Goal: Information Seeking & Learning: Learn about a topic

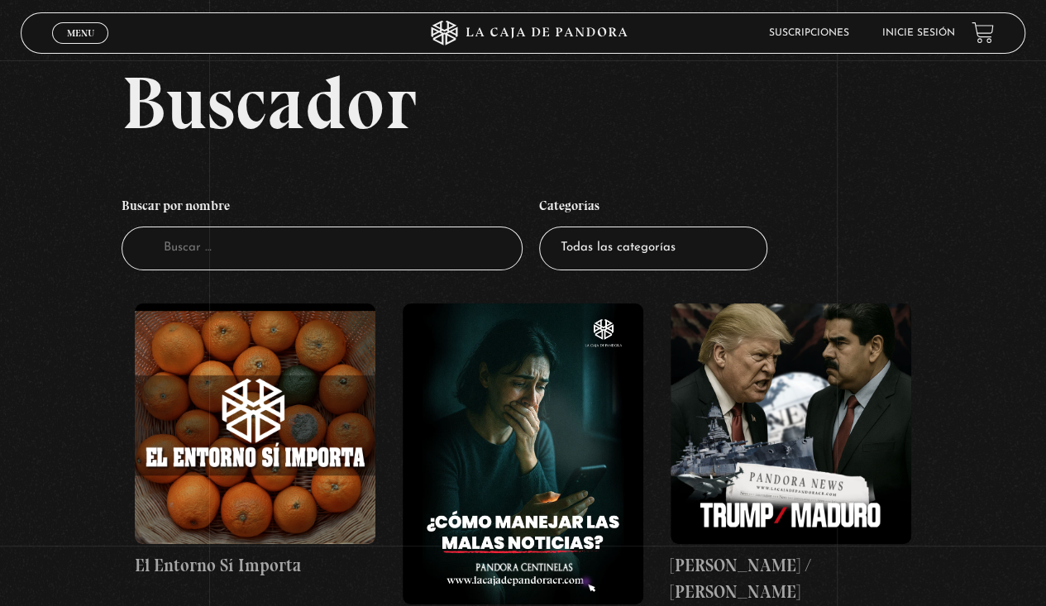
scroll to position [53, 0]
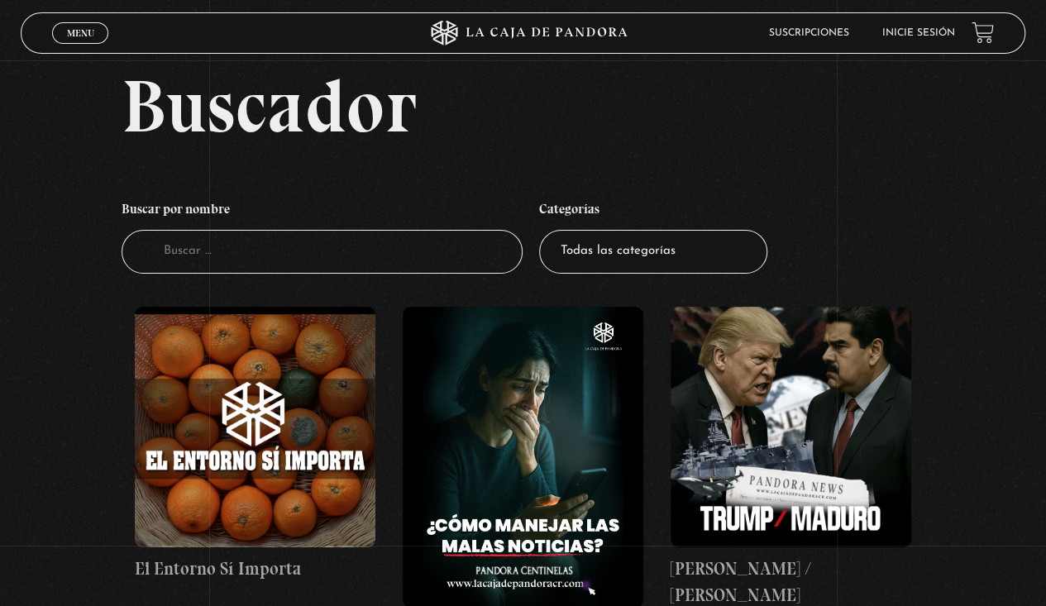
click at [403, 263] on input "Buscador" at bounding box center [323, 252] width 402 height 44
type input "lab"
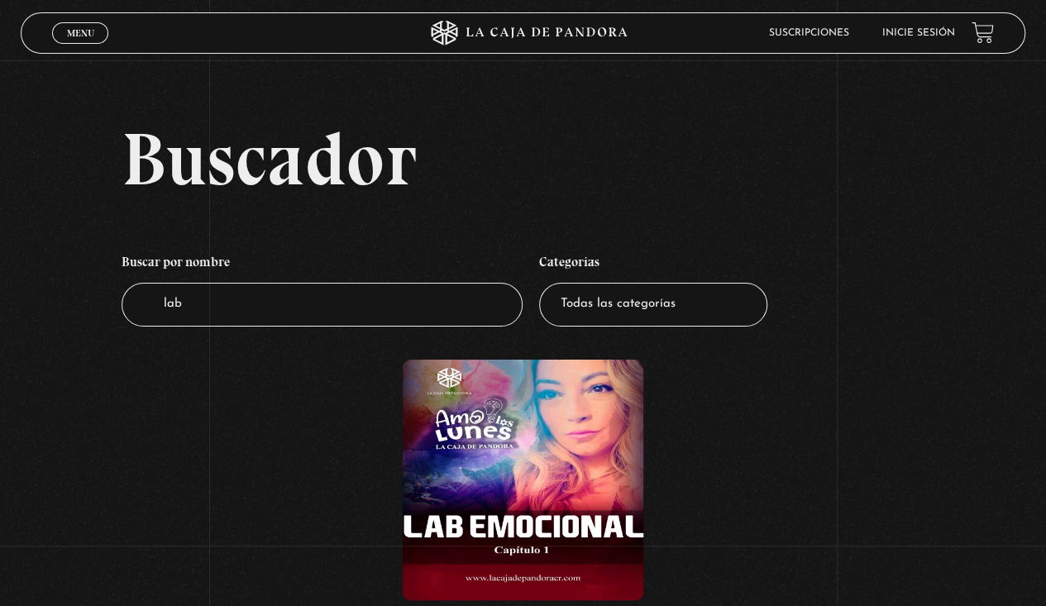
click at [571, 481] on figure at bounding box center [523, 480] width 241 height 241
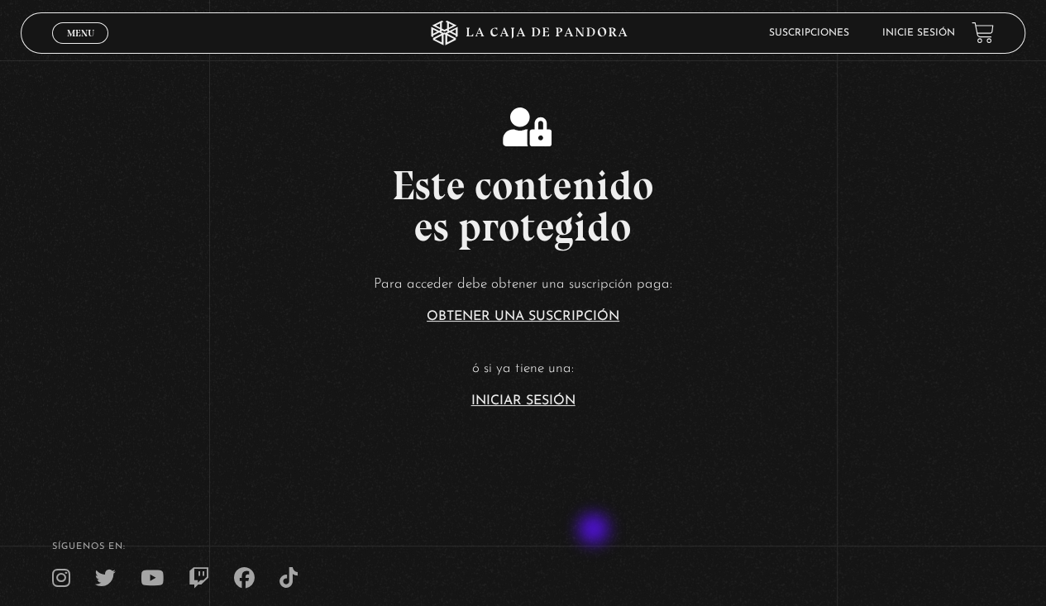
click at [945, 28] on link "Inicie sesión" at bounding box center [918, 33] width 73 height 10
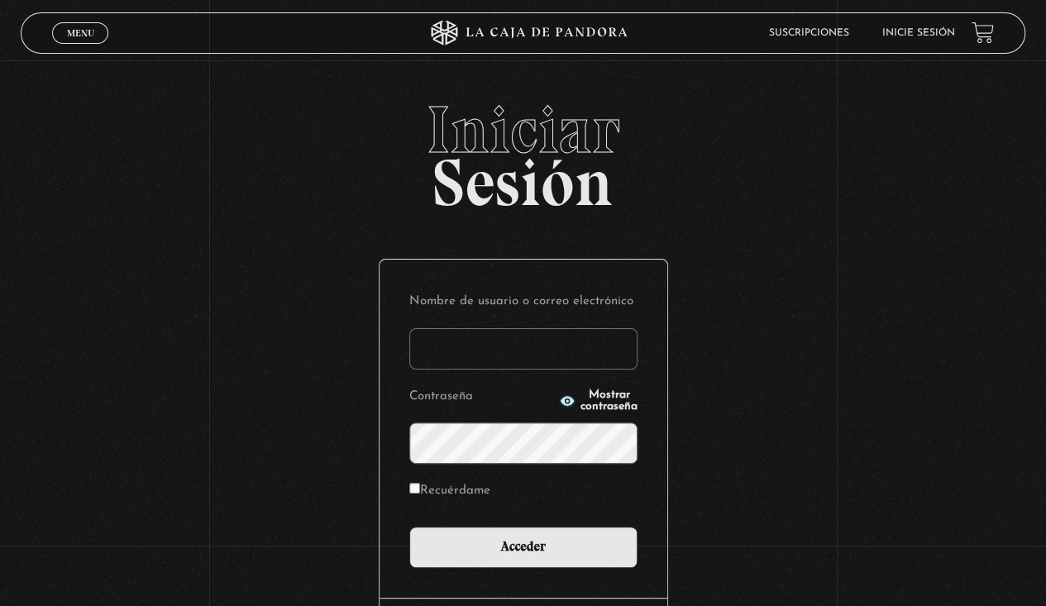
type input "[EMAIL_ADDRESS][DOMAIN_NAME]"
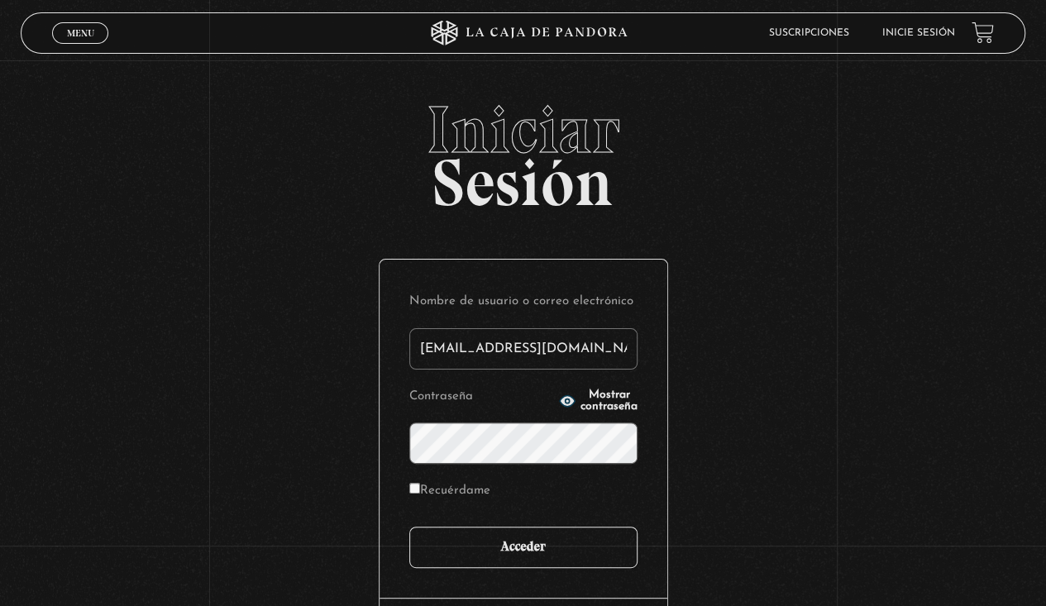
click at [536, 552] on input "Acceder" at bounding box center [523, 547] width 228 height 41
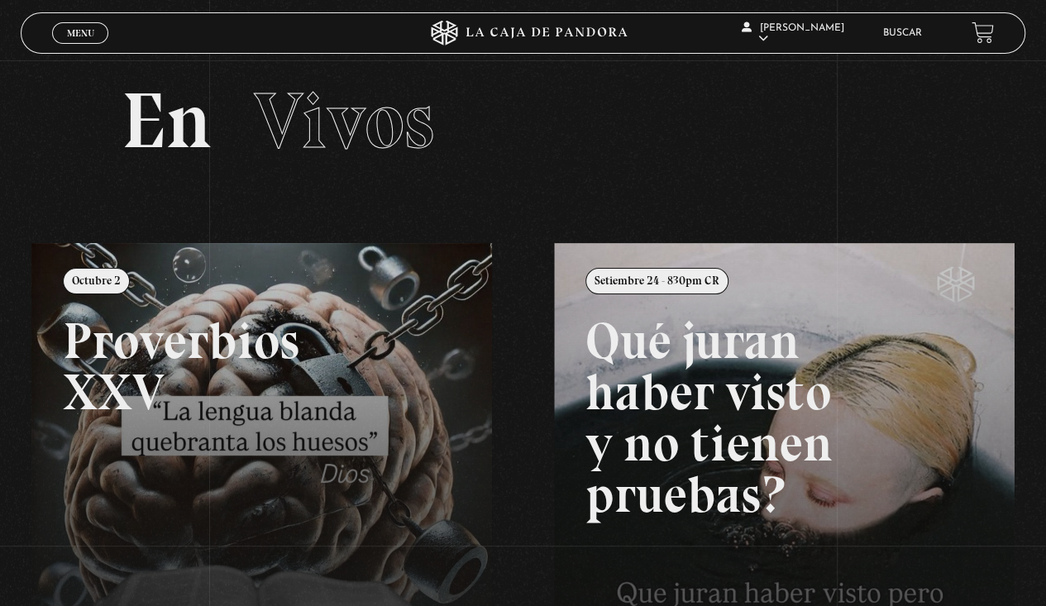
scroll to position [17, 0]
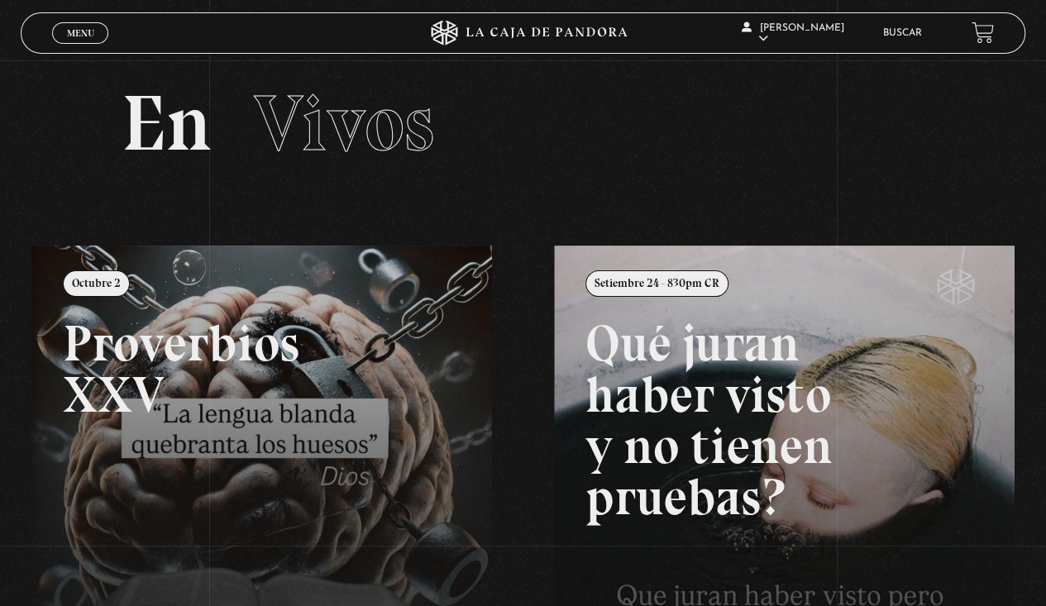
click at [922, 31] on link "Buscar" at bounding box center [902, 33] width 39 height 10
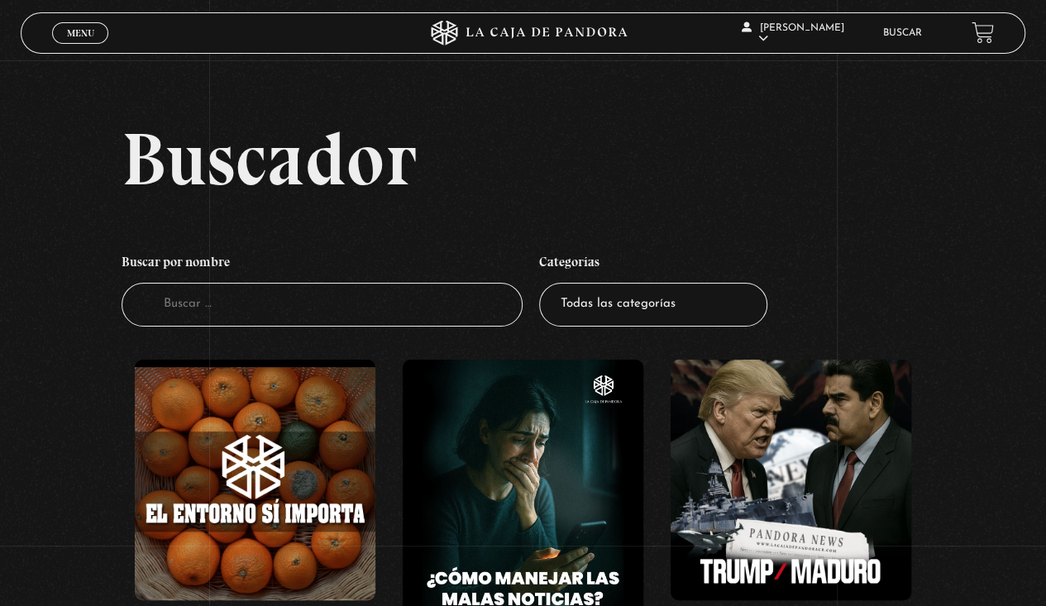
click at [427, 301] on input "Buscador" at bounding box center [323, 305] width 402 height 44
type input "lab"
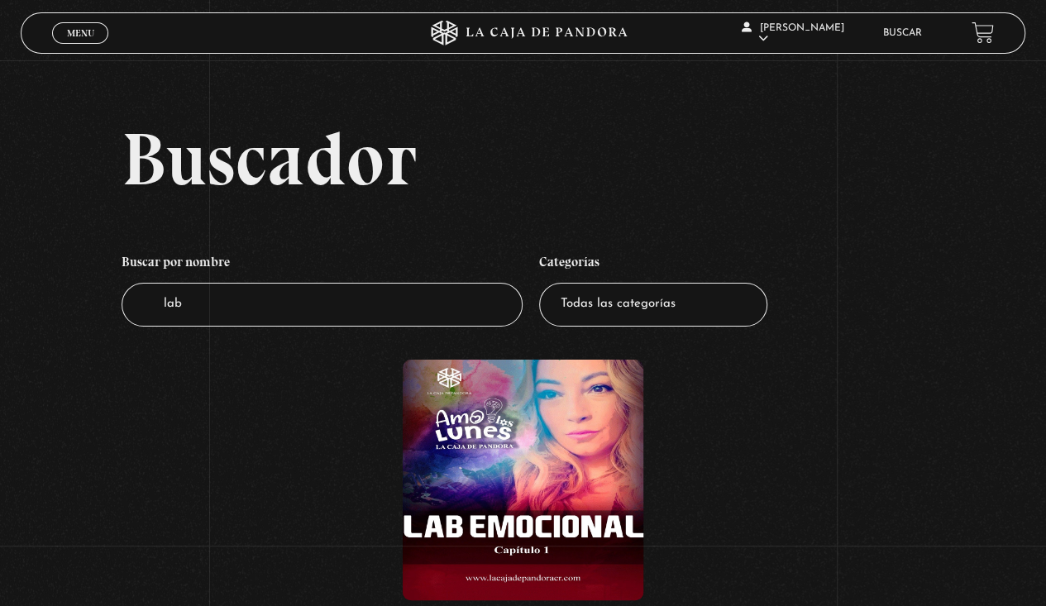
click at [561, 519] on figure at bounding box center [523, 480] width 241 height 241
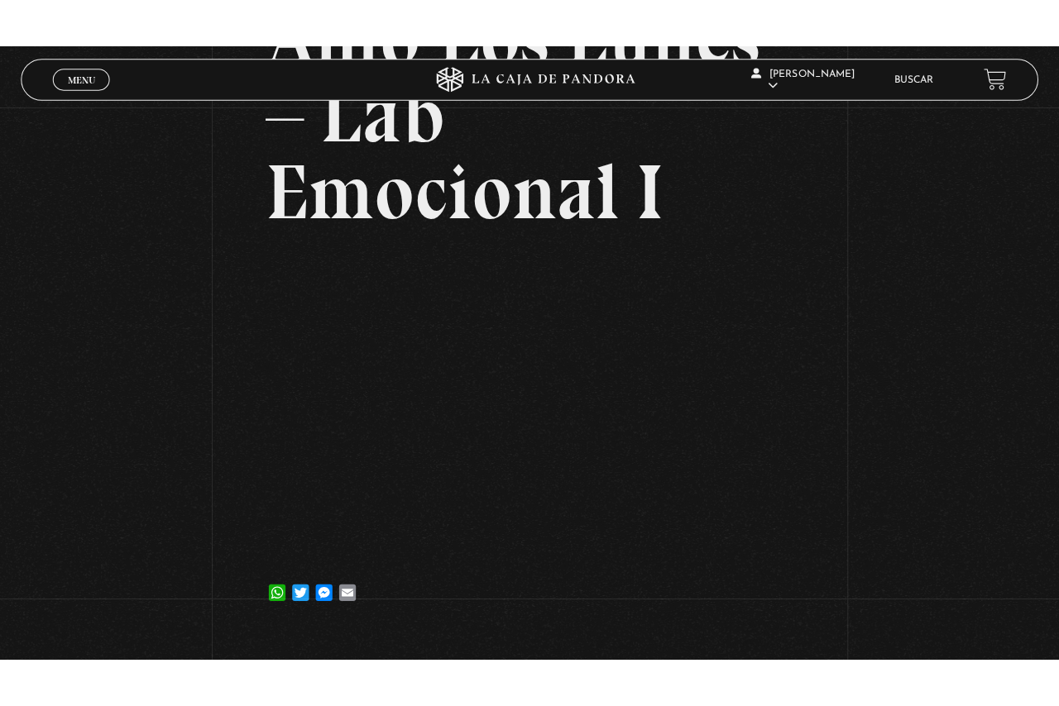
scroll to position [225, 0]
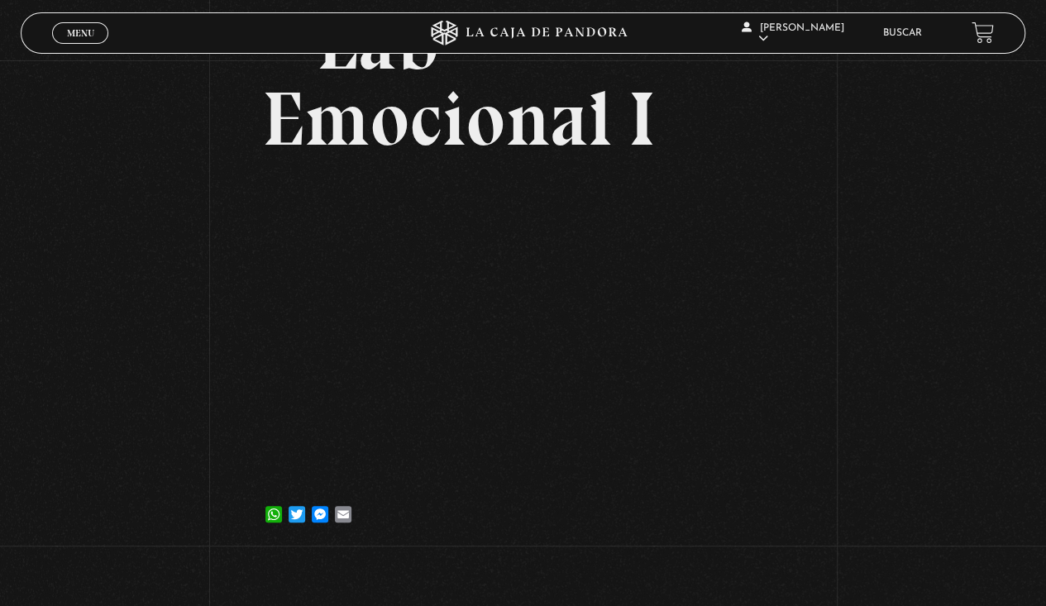
click at [796, 485] on div "Volver [DATE] Amo Los [DATE] – Lab Emocional I WhatsApp Twitter Messenger Email" at bounding box center [523, 193] width 1046 height 716
